Goal: Information Seeking & Learning: Understand process/instructions

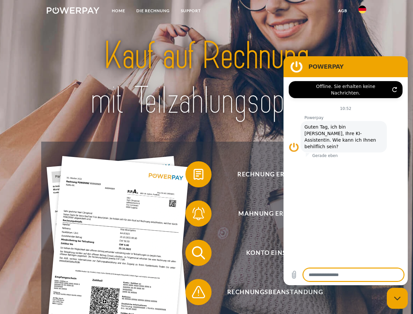
click at [73, 11] on img at bounding box center [73, 10] width 53 height 7
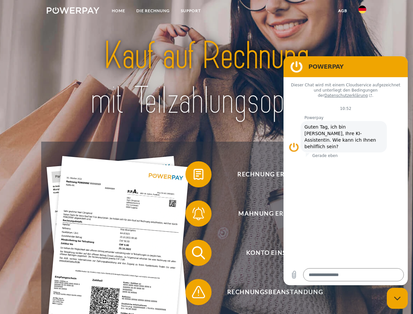
click at [362, 11] on img at bounding box center [362, 10] width 8 height 8
click at [342, 11] on link "agb" at bounding box center [342, 11] width 20 height 12
click at [193, 175] on span at bounding box center [188, 174] width 33 height 33
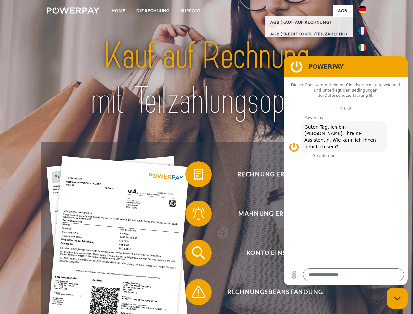
click at [193, 215] on div "Rechnung erhalten? Mahnung erhalten? Konto einsehen" at bounding box center [206, 271] width 330 height 261
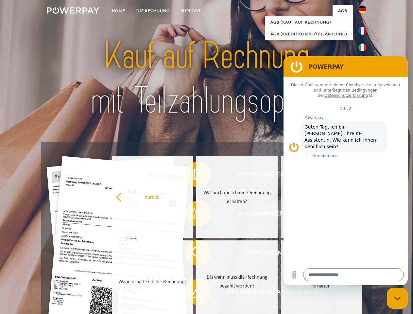
click at [196, 254] on link "Bis wann muss die Rechnung bezahlt werden?" at bounding box center [236, 281] width 81 height 82
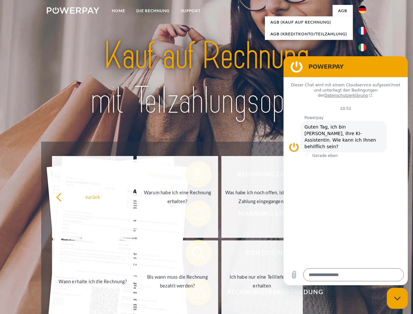
click at [193, 293] on span at bounding box center [188, 291] width 33 height 33
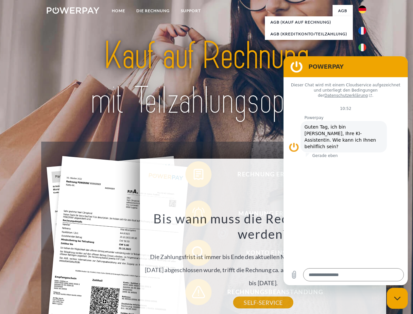
click at [397, 298] on icon "Messaging-Fenster schließen" at bounding box center [397, 298] width 7 height 4
type textarea "*"
